Goal: Task Accomplishment & Management: Manage account settings

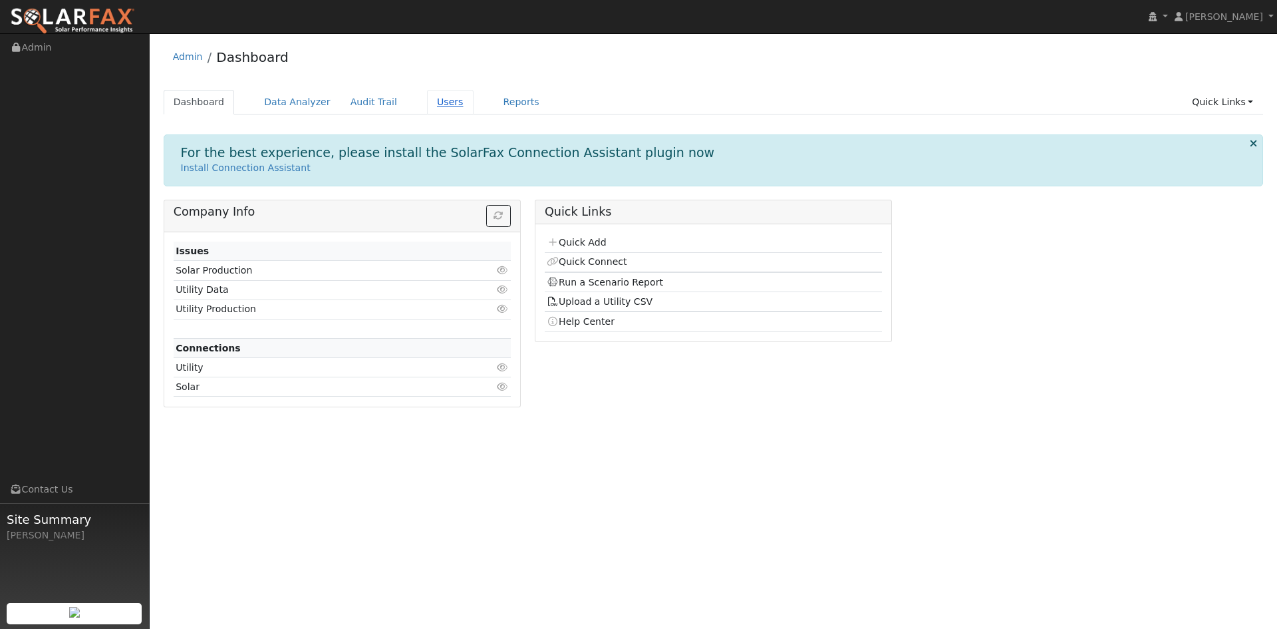
click at [427, 96] on link "Users" at bounding box center [450, 102] width 47 height 25
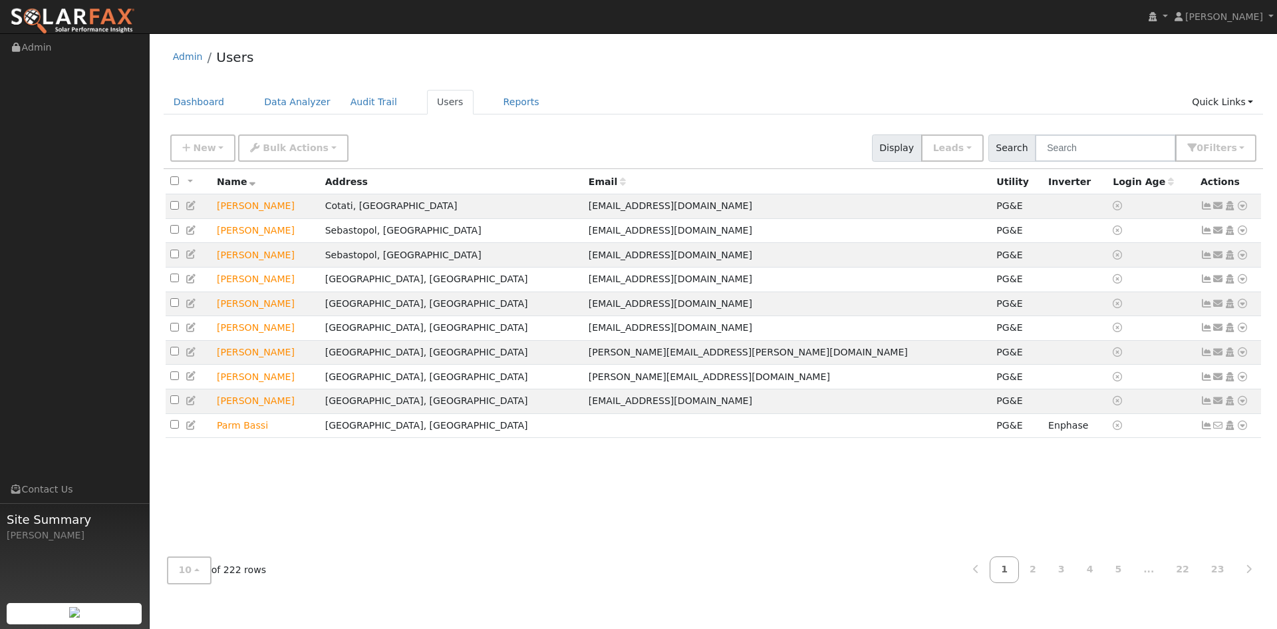
click at [771, 509] on div "All None All on page None on page Name Address Email Utility Inverter Login Age…" at bounding box center [714, 357] width 1100 height 377
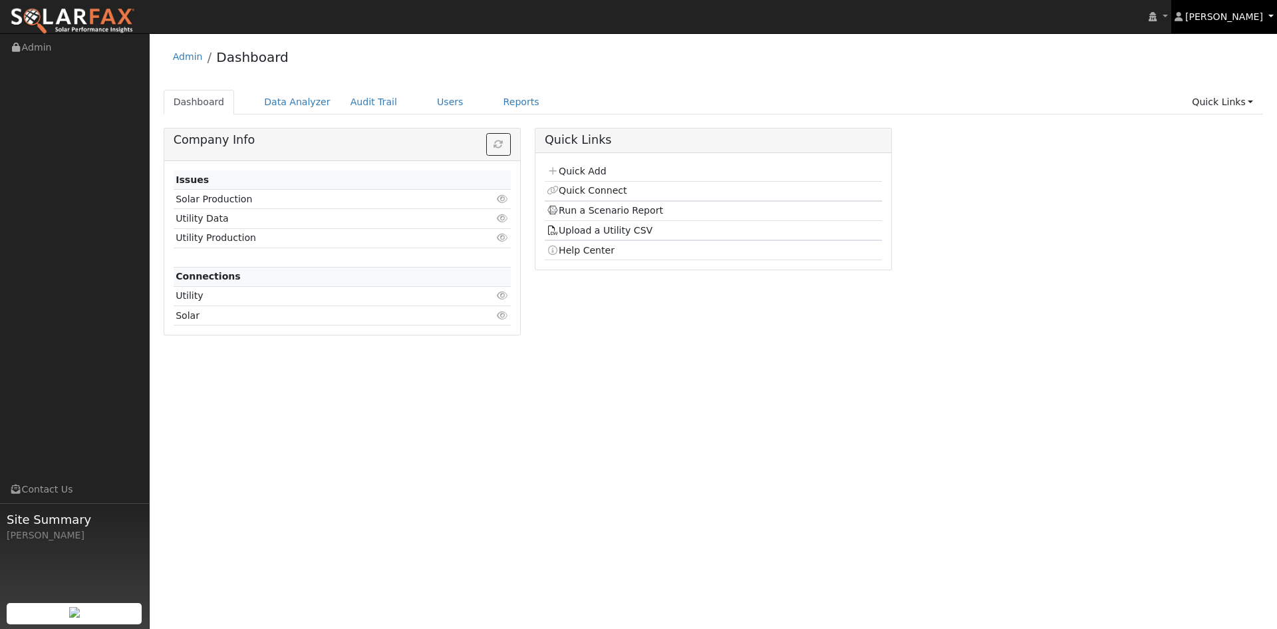
click at [1263, 17] on span "[PERSON_NAME]" at bounding box center [1225, 16] width 78 height 11
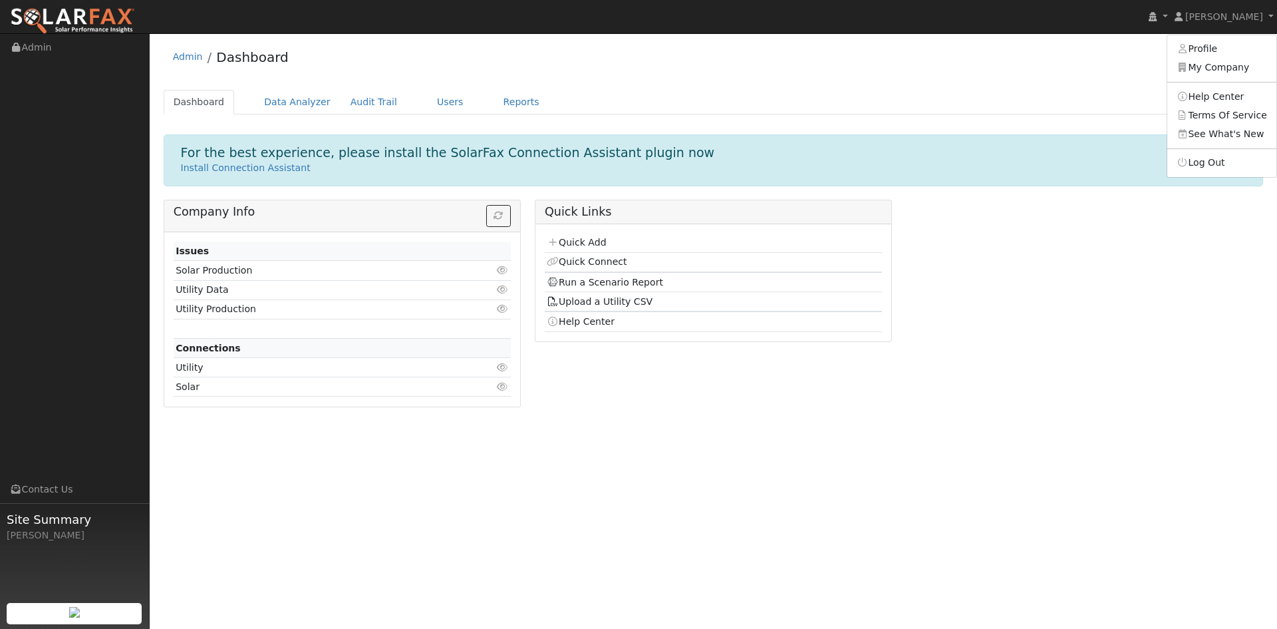
click at [1044, 65] on div "Admin Dashboard" at bounding box center [714, 60] width 1100 height 41
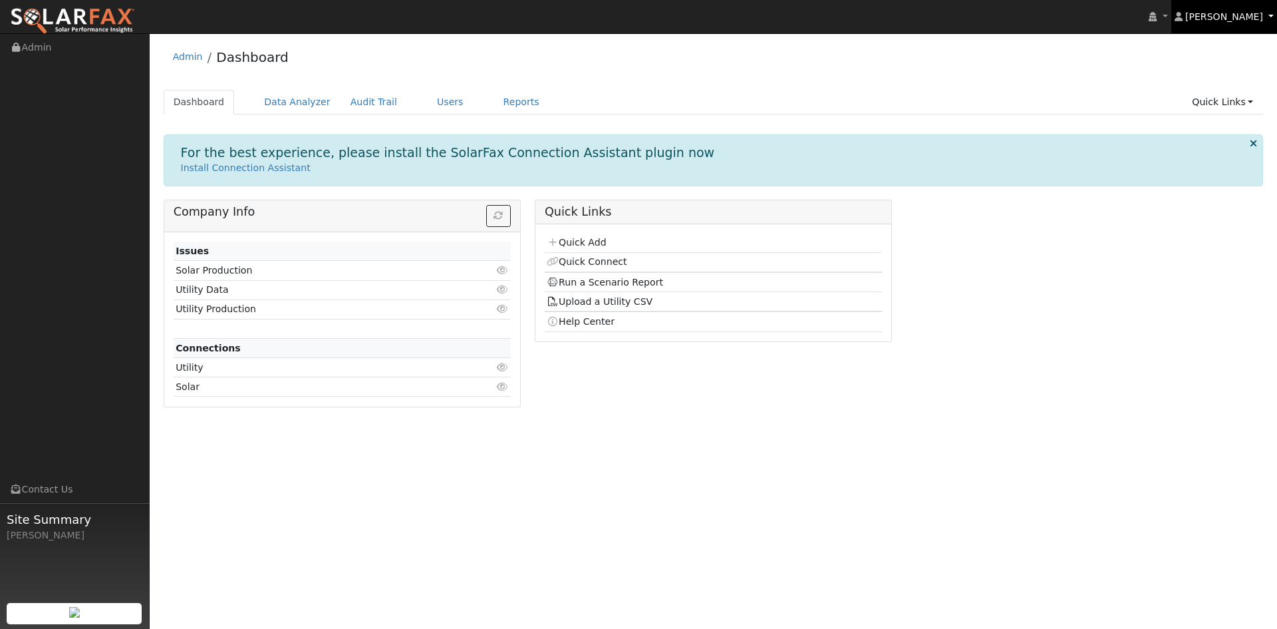
click at [1238, 21] on span "[PERSON_NAME]" at bounding box center [1225, 16] width 78 height 11
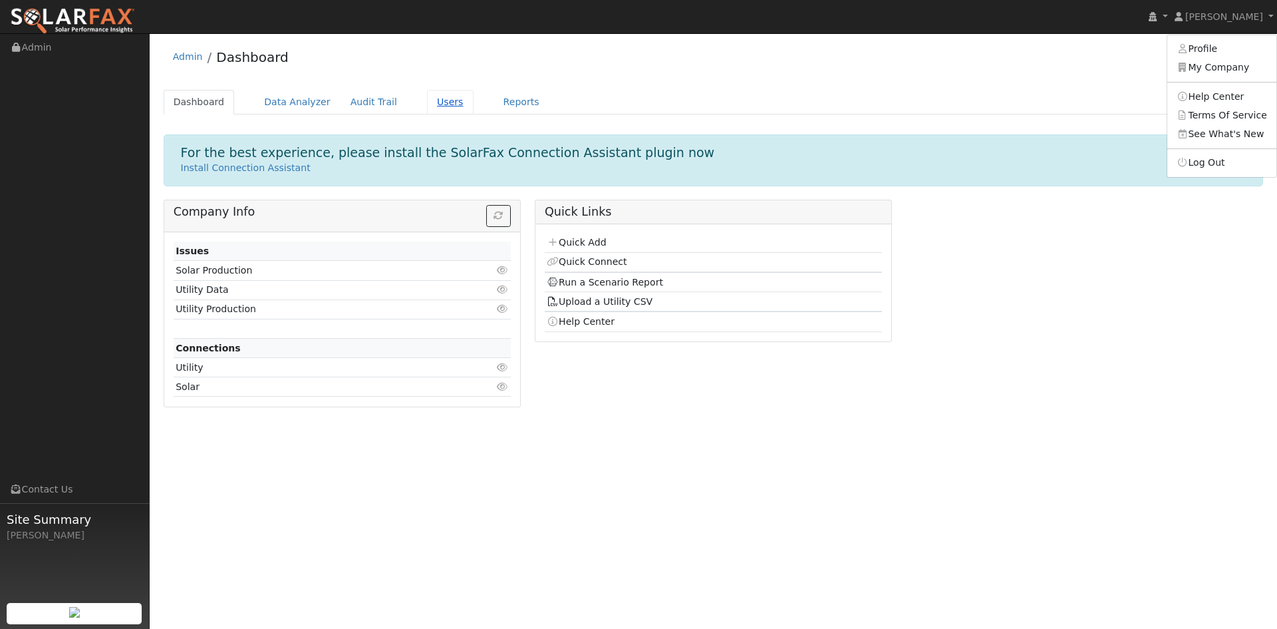
click at [427, 108] on link "Users" at bounding box center [450, 102] width 47 height 25
